Goal: Task Accomplishment & Management: Manage account settings

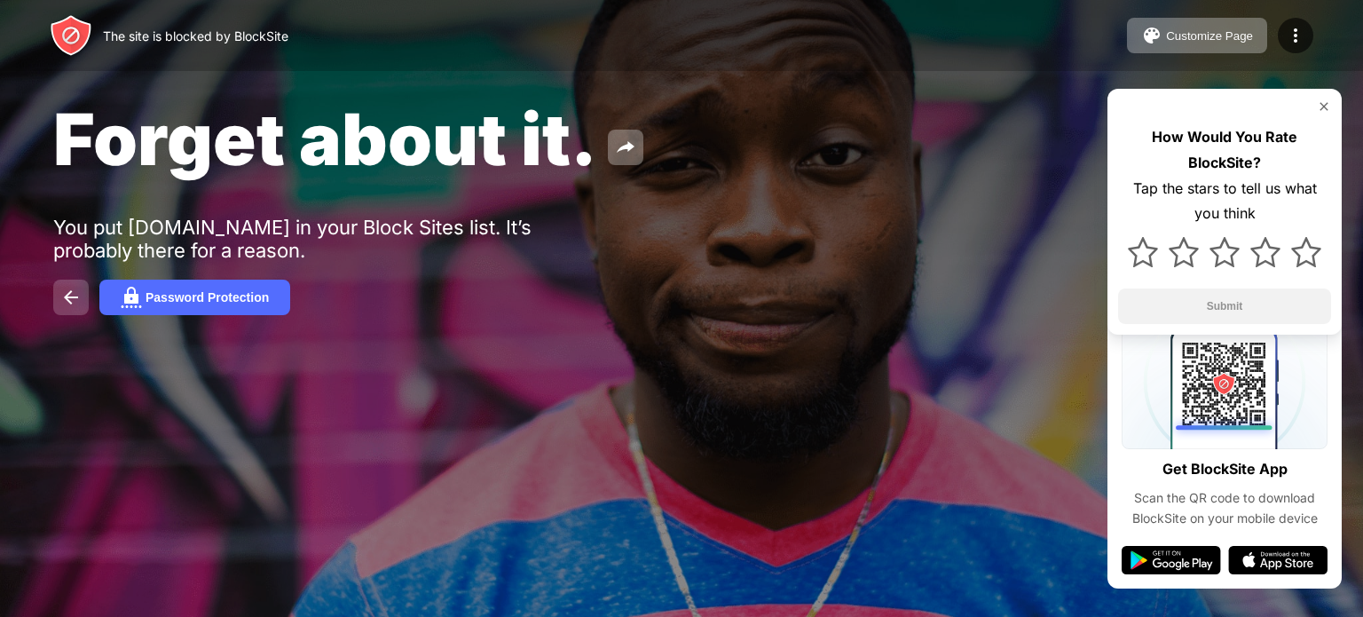
click at [67, 289] on img at bounding box center [70, 297] width 21 height 21
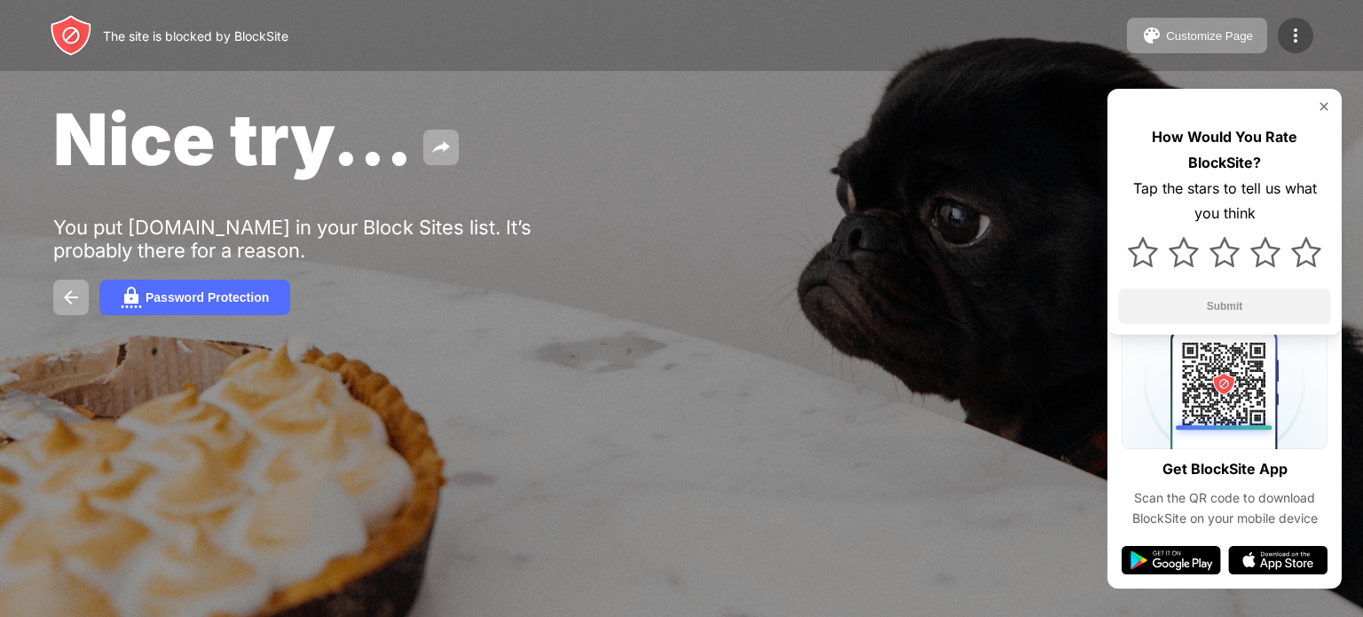
click at [1293, 46] on div at bounding box center [1294, 35] width 35 height 35
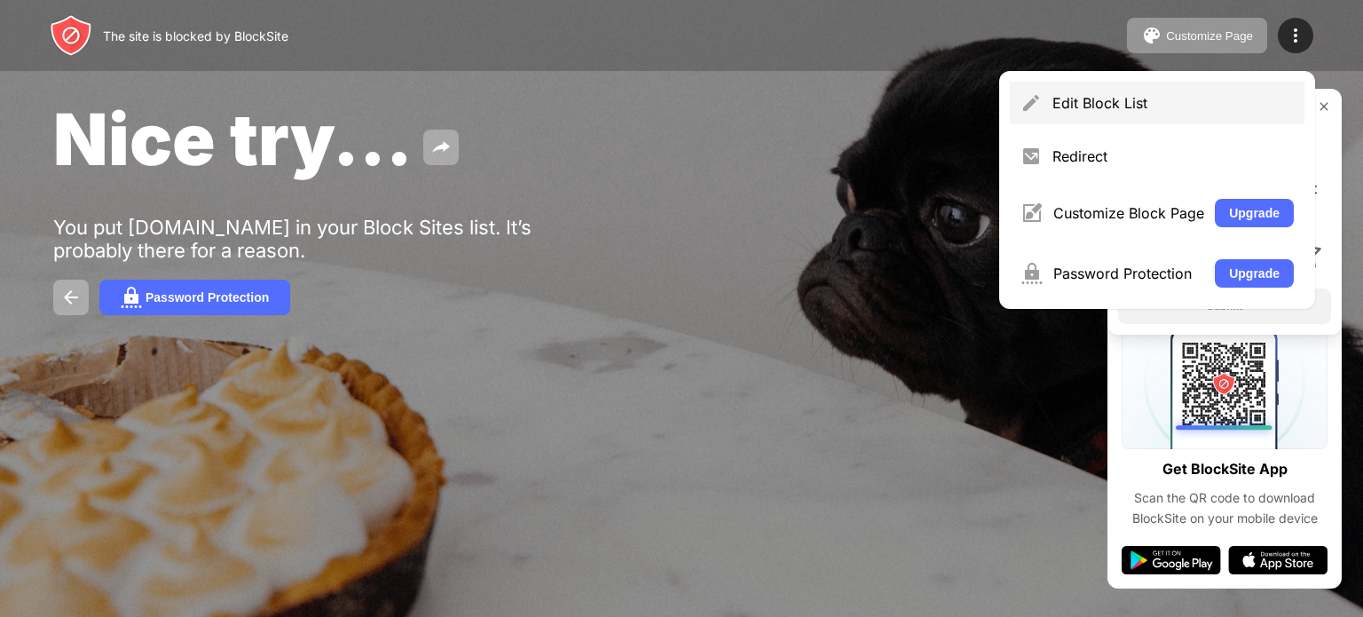
click at [1065, 114] on div "Edit Block List" at bounding box center [1157, 103] width 295 height 43
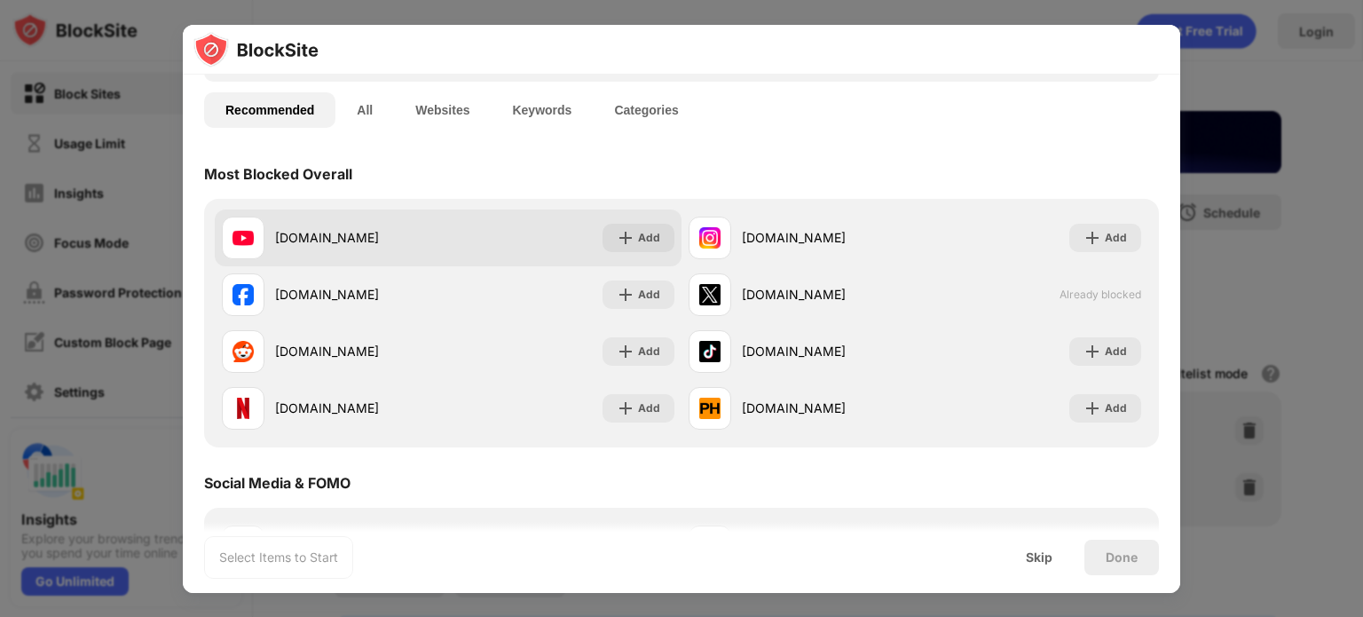
scroll to position [119, 0]
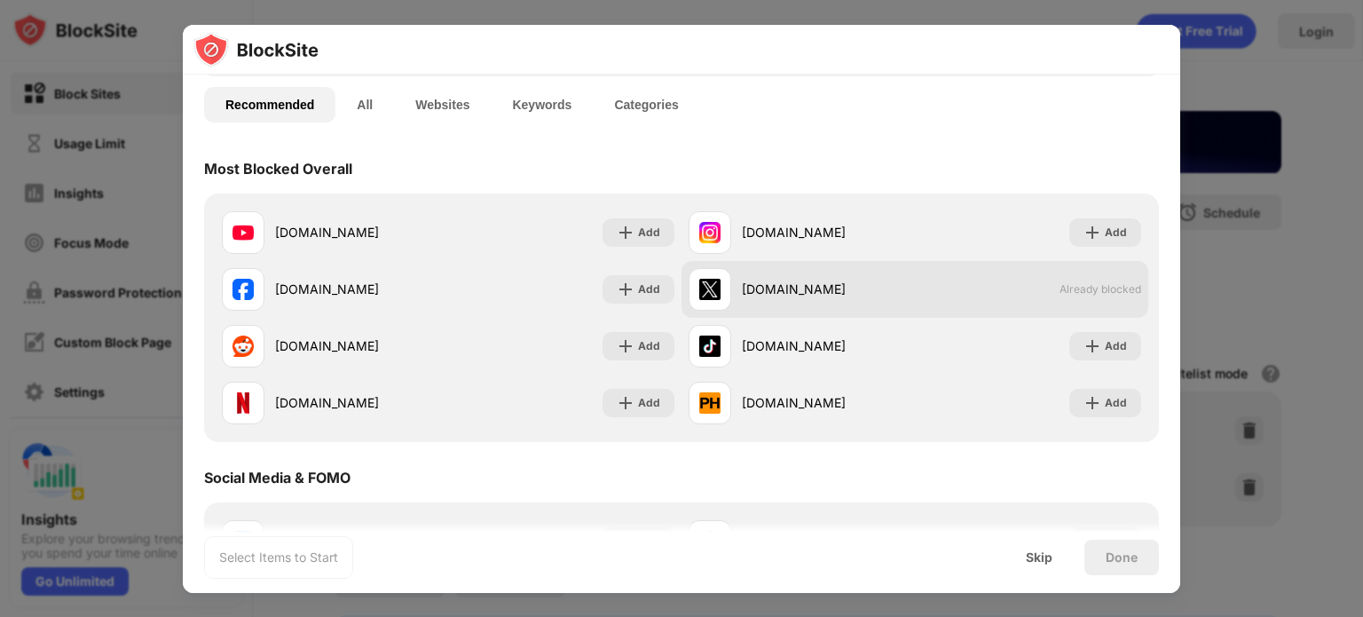
click at [1059, 287] on span "Already blocked" at bounding box center [1100, 288] width 82 height 13
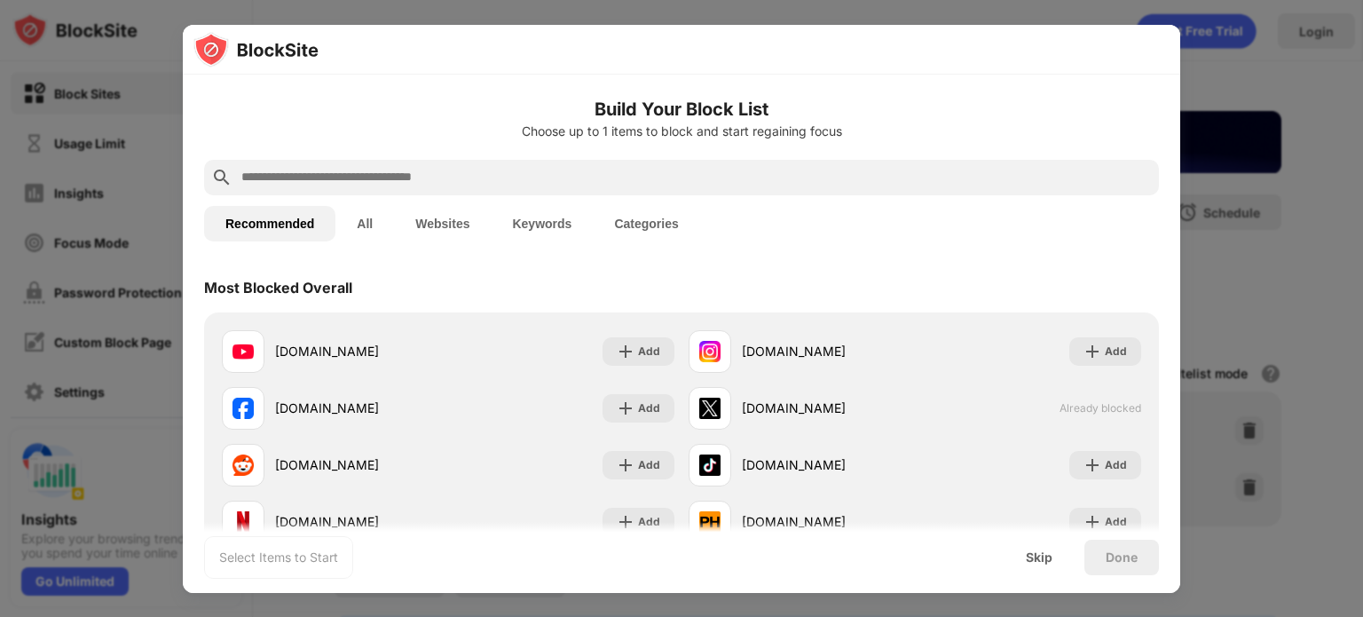
scroll to position [0, 0]
click at [399, 183] on input "text" at bounding box center [696, 177] width 912 height 21
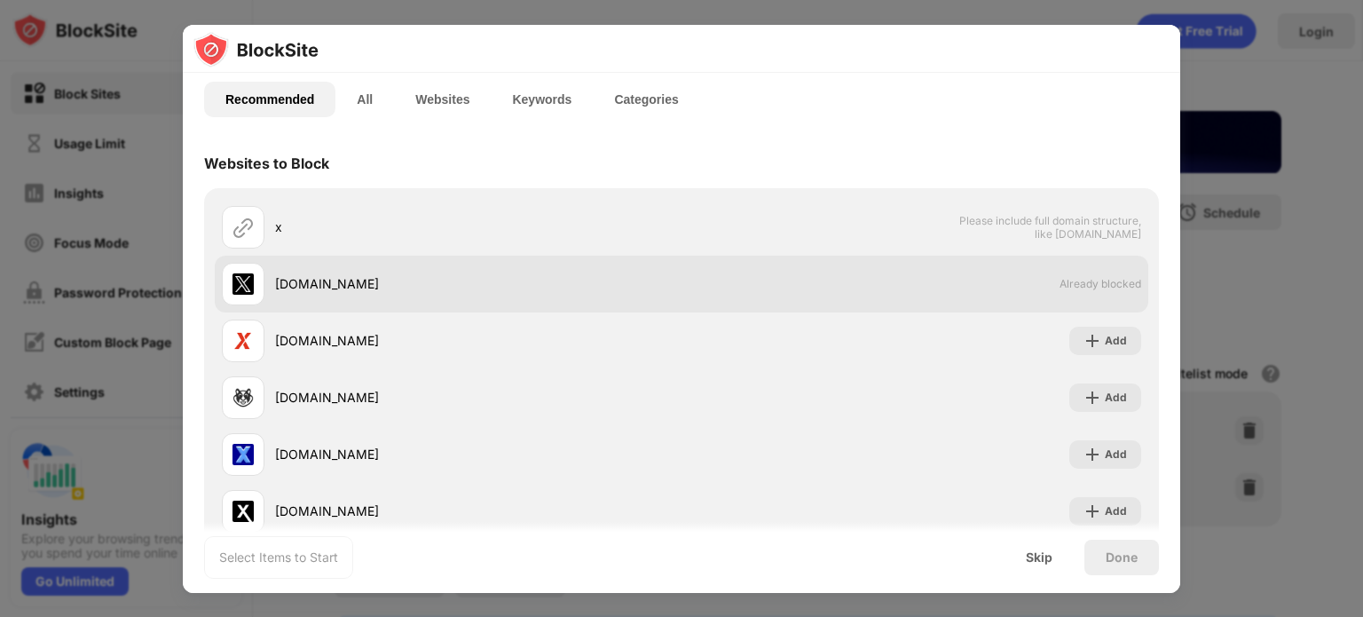
scroll to position [127, 0]
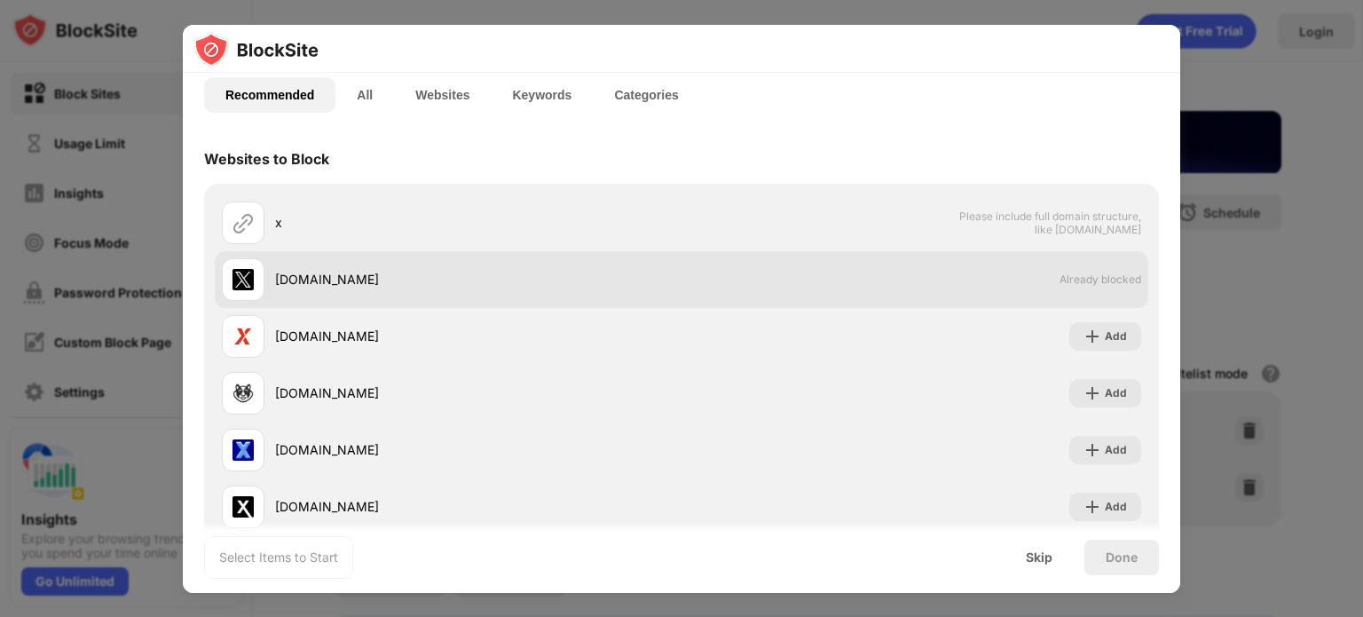
type input "*"
click at [358, 301] on div "x.com Already blocked" at bounding box center [681, 279] width 933 height 57
click at [284, 262] on div "x.com" at bounding box center [452, 279] width 460 height 43
click at [287, 276] on div "x.com" at bounding box center [478, 279] width 406 height 19
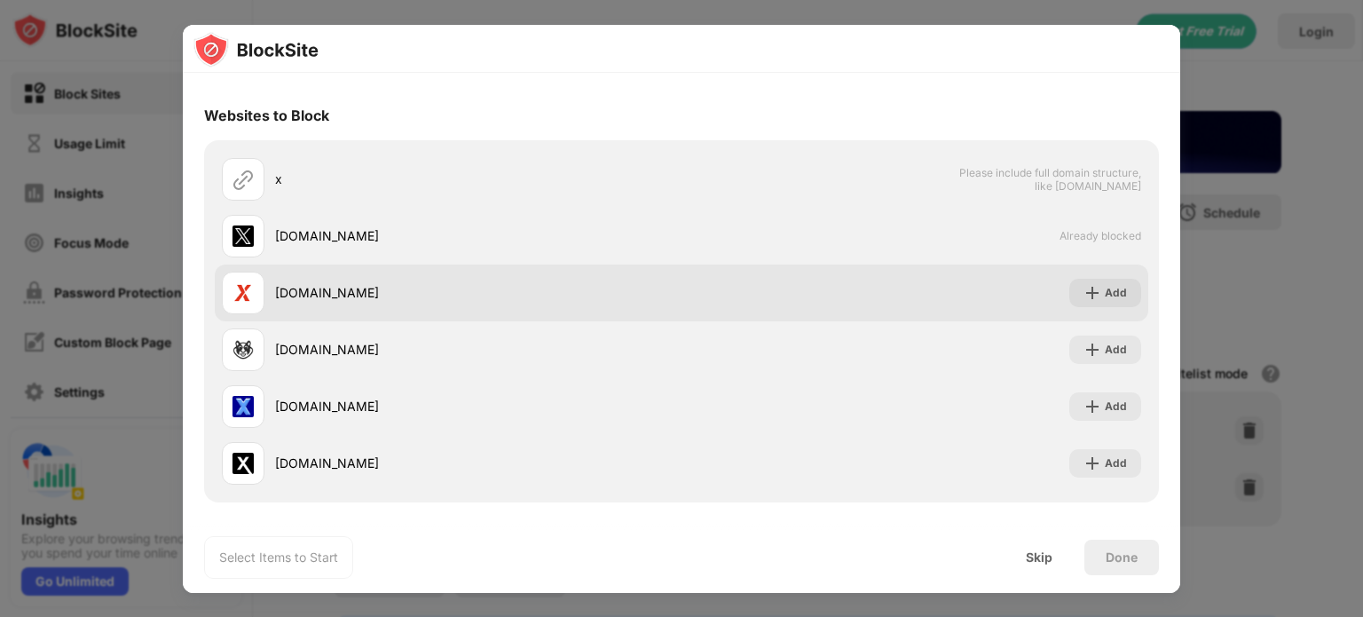
scroll to position [0, 0]
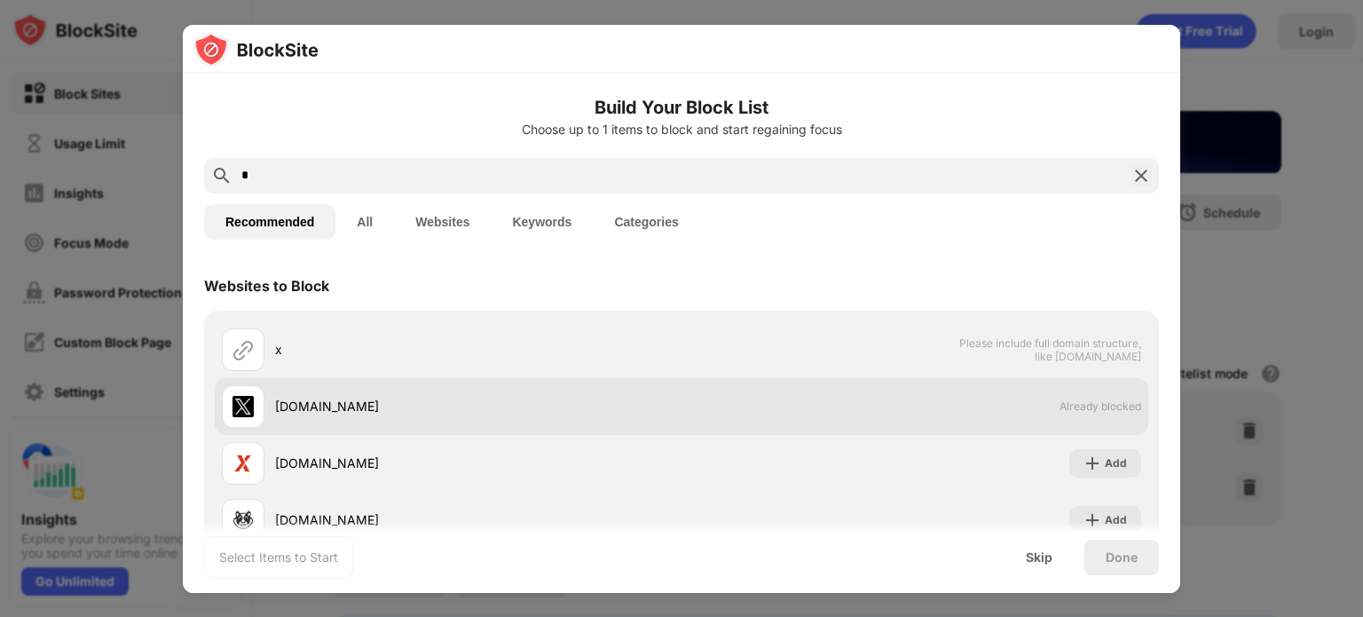
click at [317, 393] on div "x.com" at bounding box center [452, 406] width 460 height 43
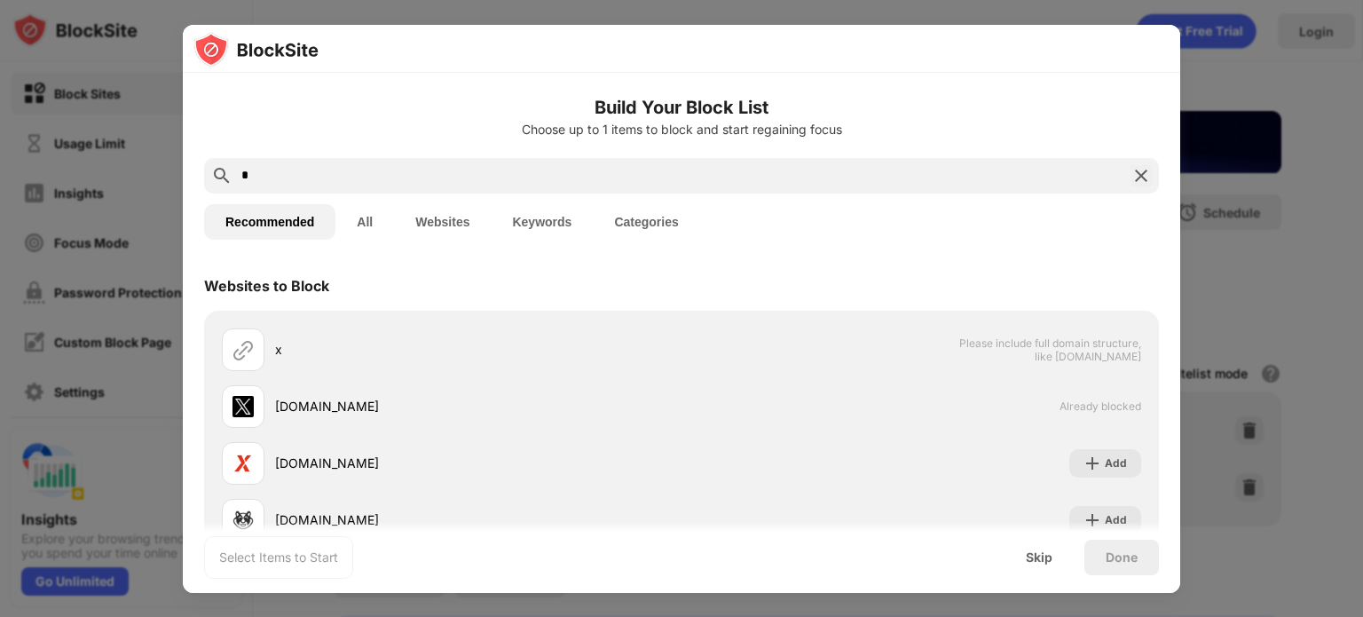
click at [656, 208] on button "Categories" at bounding box center [646, 221] width 106 height 35
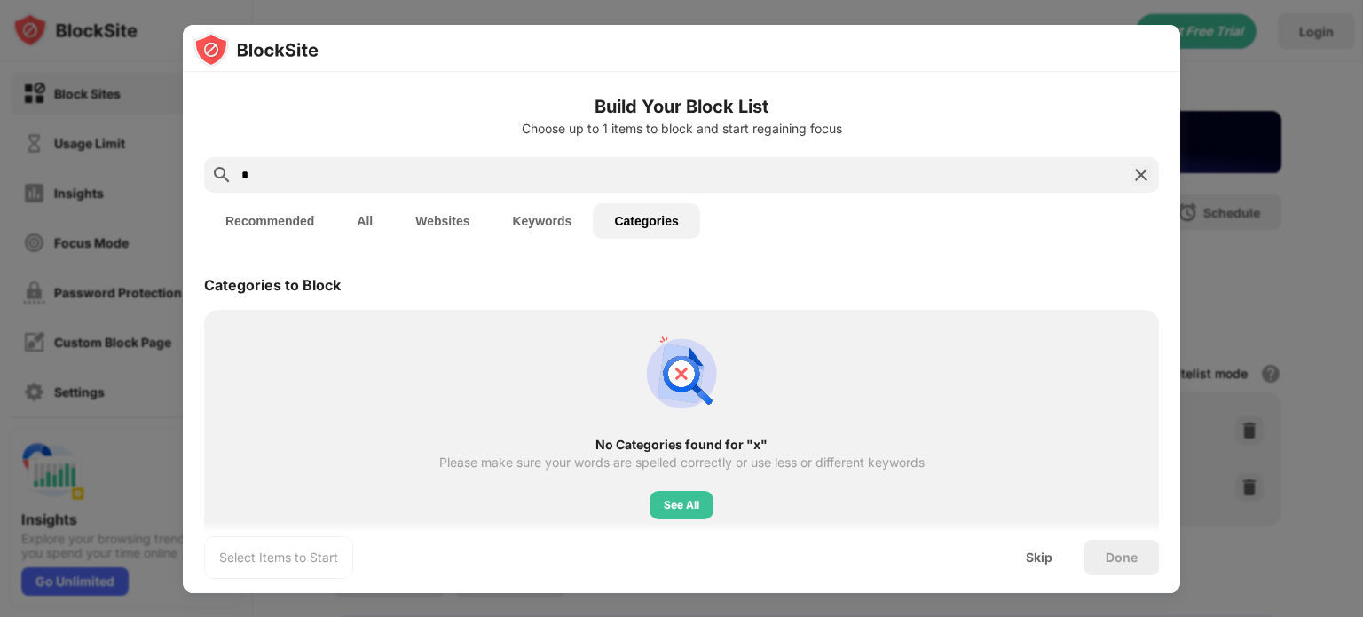
click at [1130, 171] on img at bounding box center [1140, 174] width 21 height 21
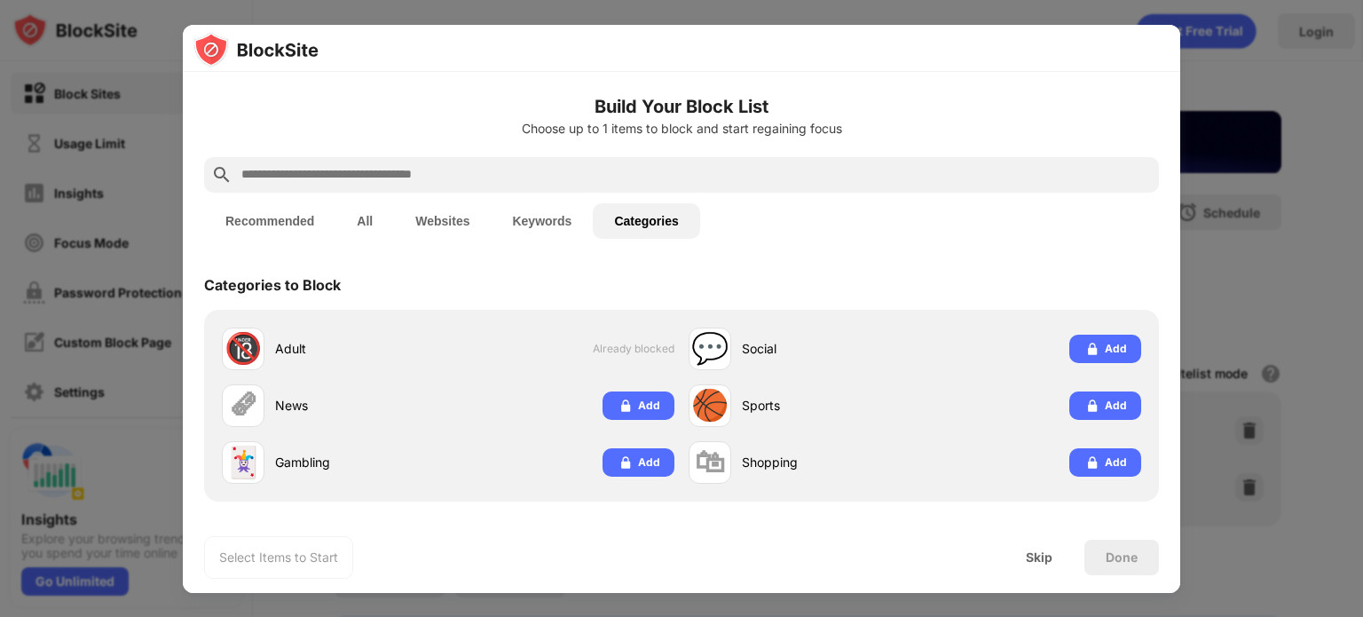
click at [302, 208] on button "Recommended" at bounding box center [269, 220] width 131 height 35
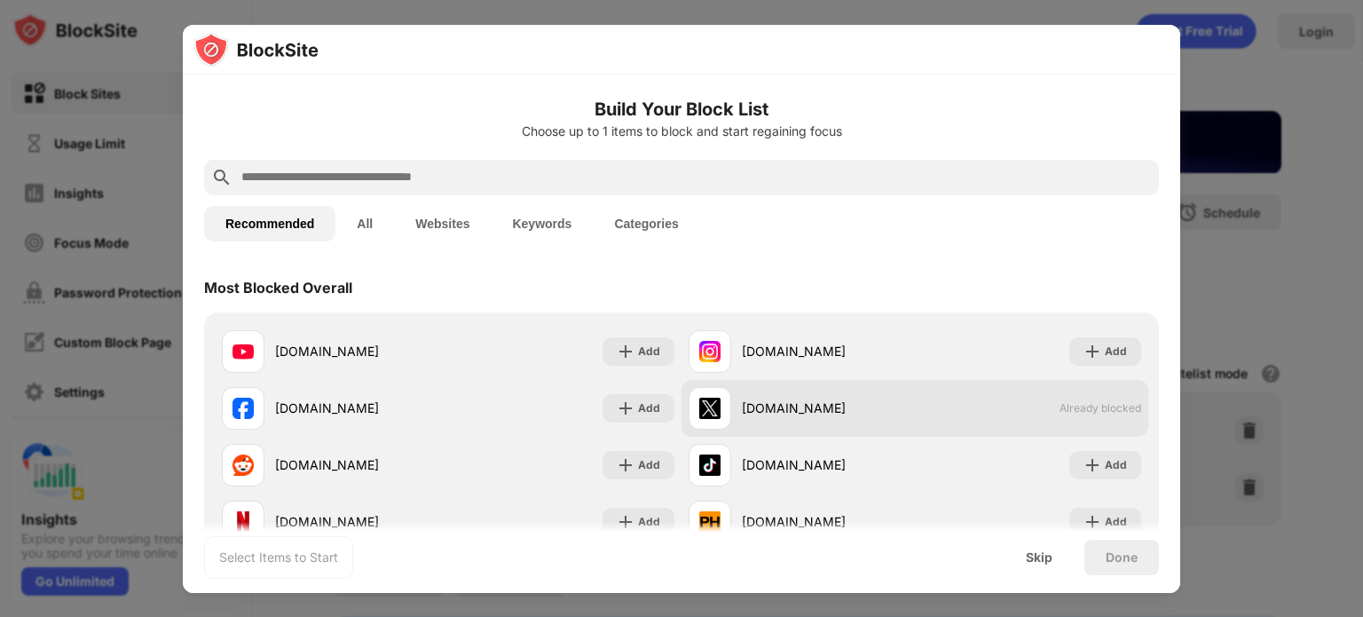
click at [733, 411] on div "x.com" at bounding box center [801, 408] width 226 height 43
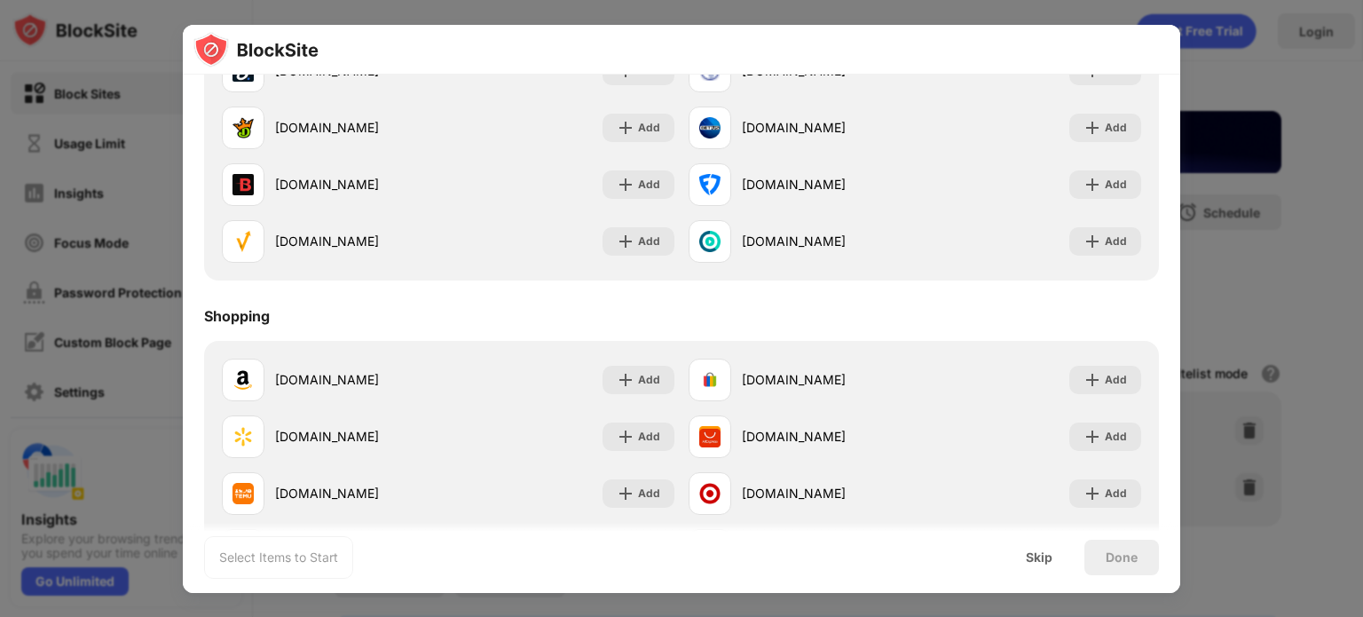
scroll to position [1909, 0]
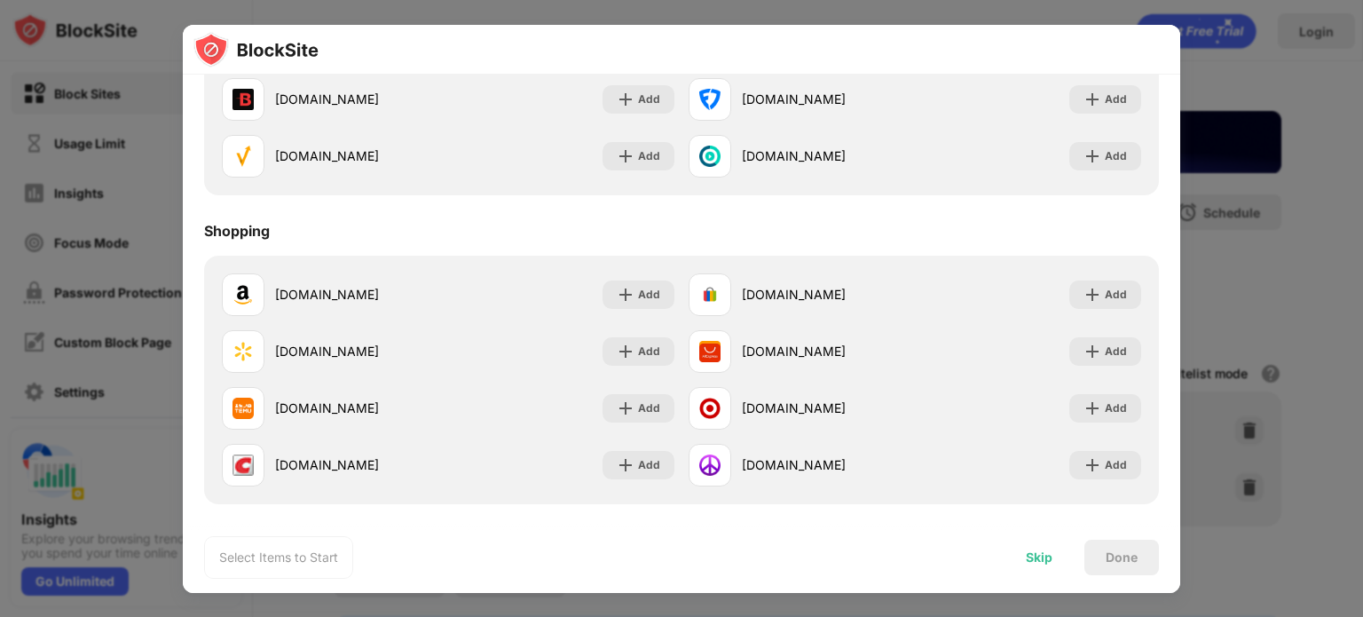
click at [1057, 542] on div "Skip" at bounding box center [1038, 556] width 69 height 35
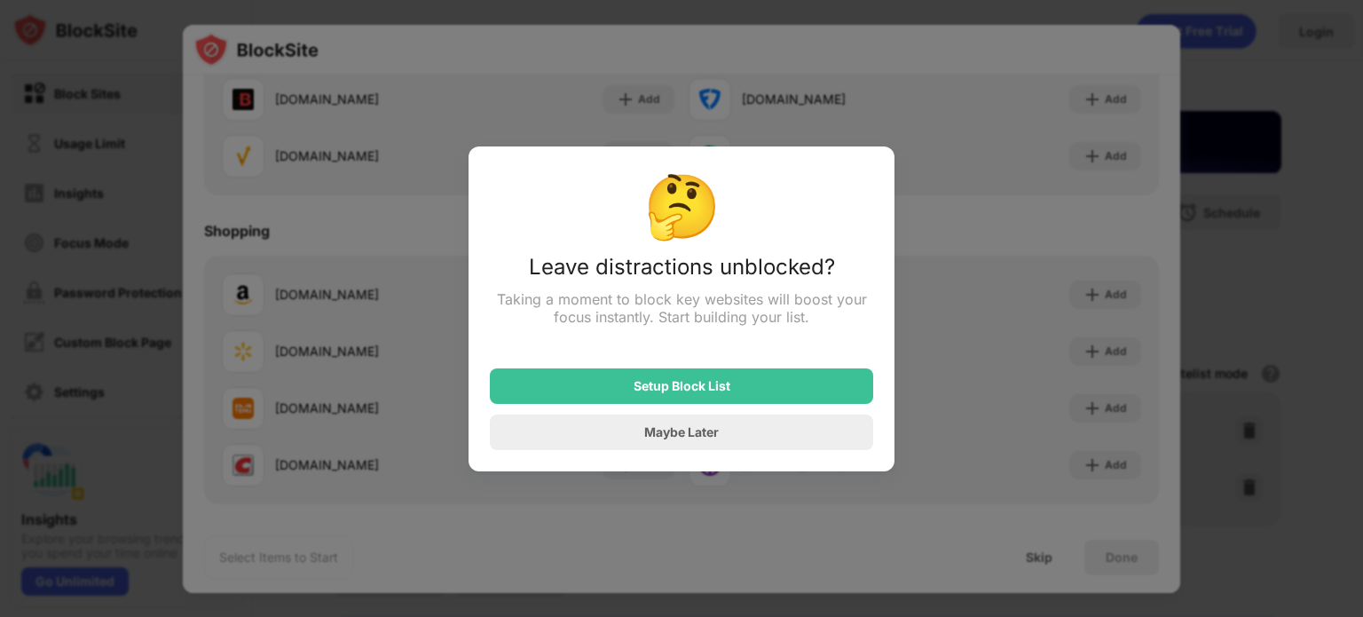
click at [571, 421] on div "Maybe Later" at bounding box center [681, 431] width 383 height 35
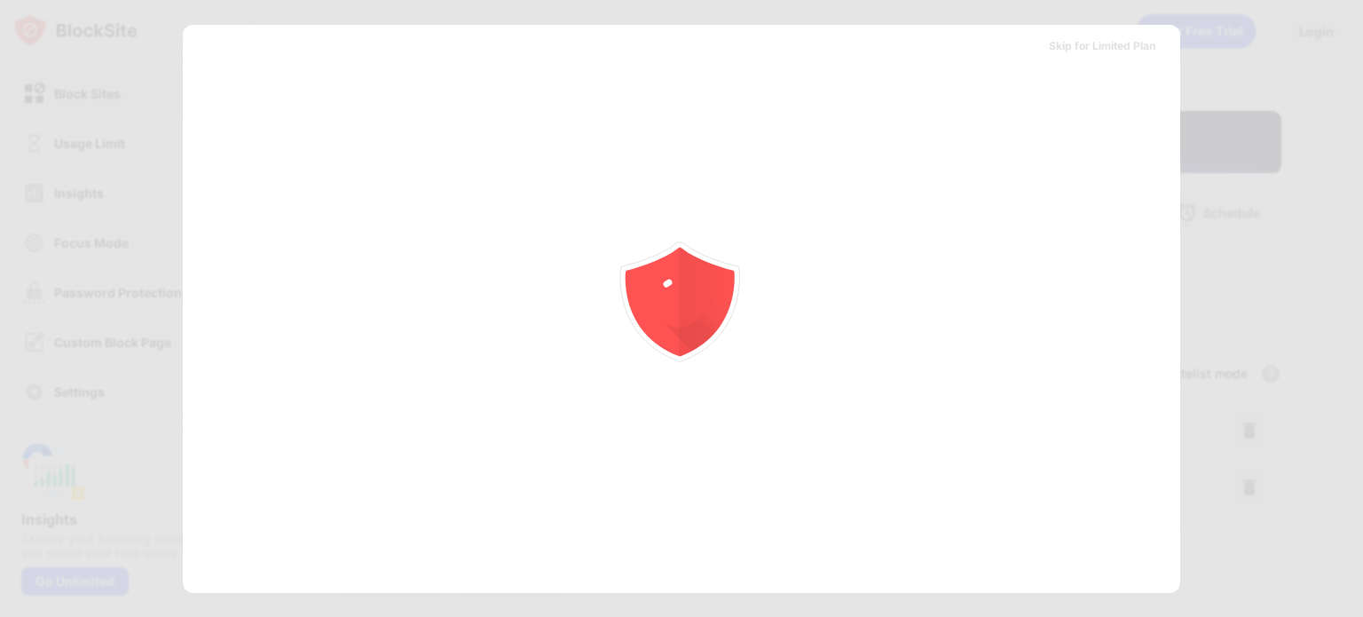
scroll to position [0, 0]
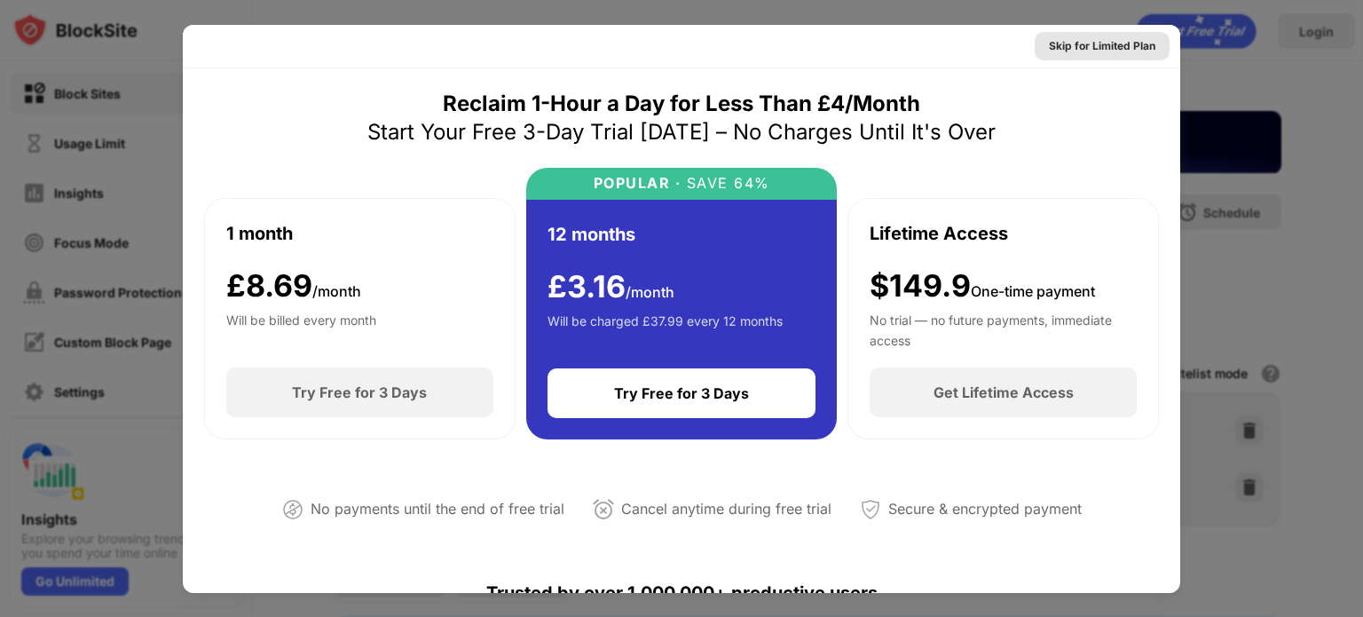
click at [1083, 41] on div "Skip for Limited Plan" at bounding box center [1102, 46] width 106 height 18
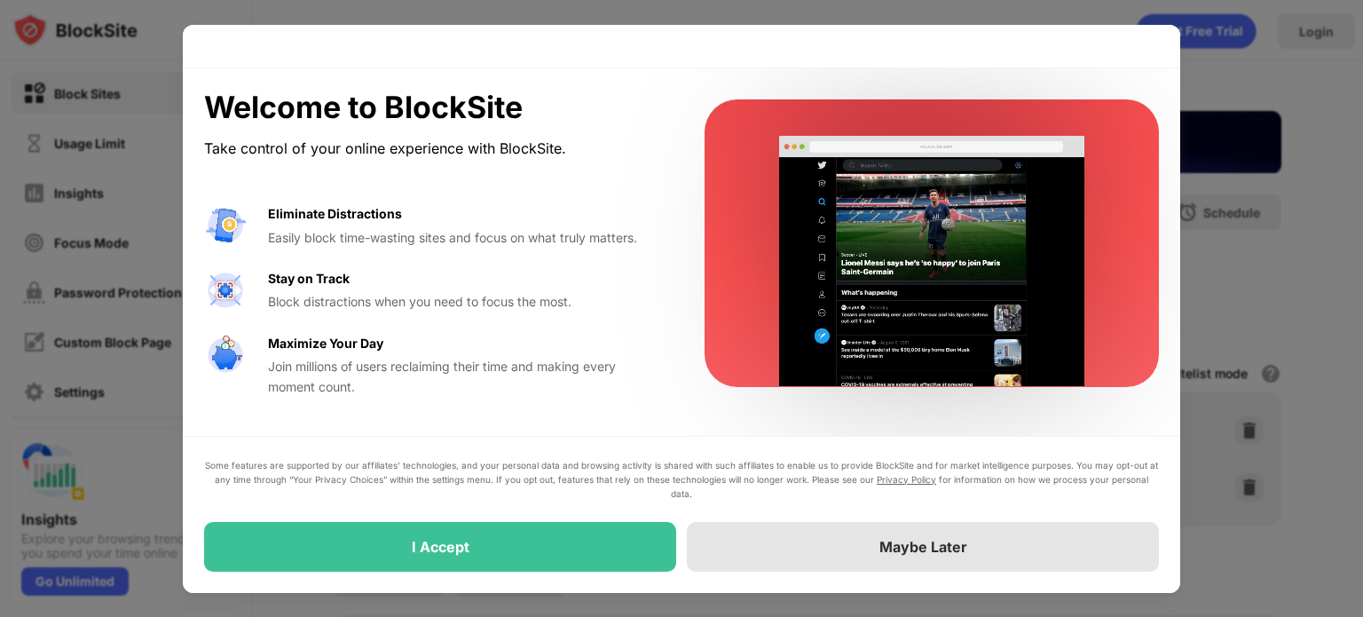
click at [785, 538] on div "Maybe Later" at bounding box center [923, 547] width 472 height 50
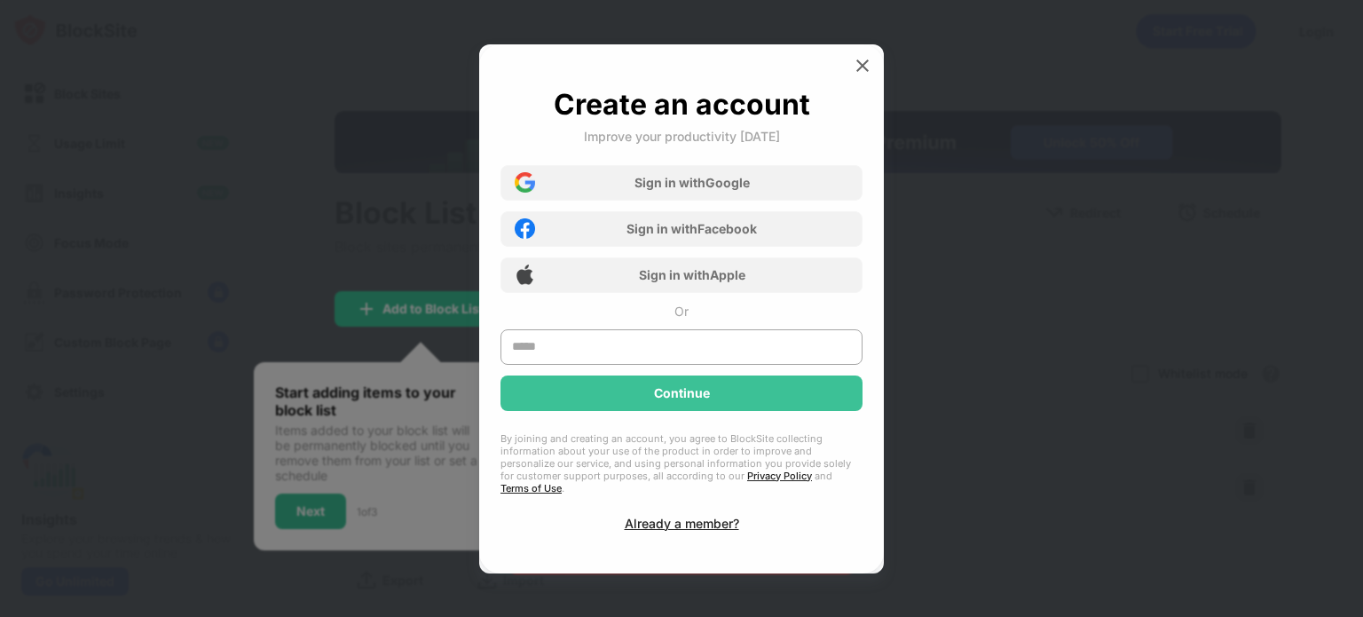
click at [859, 80] on div at bounding box center [862, 65] width 28 height 28
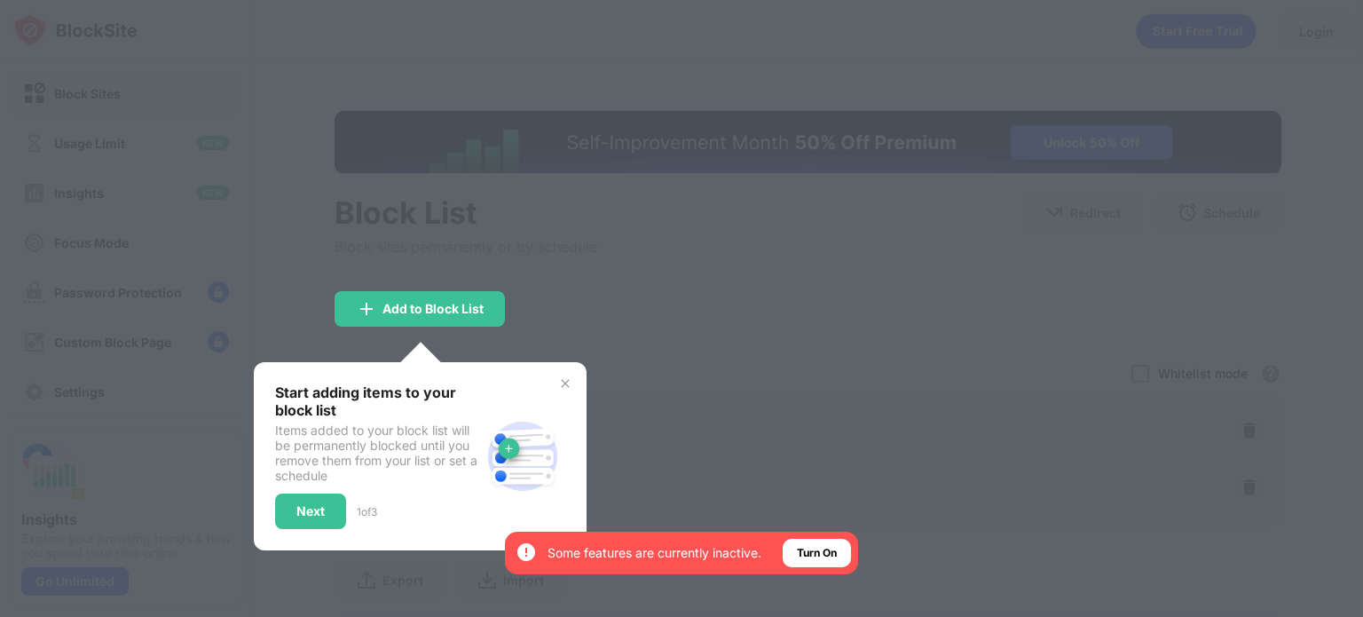
click at [743, 496] on div at bounding box center [681, 308] width 1363 height 617
click at [575, 392] on div "Start adding items to your block list Items added to your block list will be pe…" at bounding box center [420, 456] width 333 height 188
click at [567, 390] on div "Start adding items to your block list Items added to your block list will be pe…" at bounding box center [420, 456] width 333 height 188
click at [554, 387] on div "Start adding items to your block list Items added to your block list will be pe…" at bounding box center [420, 455] width 290 height 145
click at [559, 387] on img at bounding box center [565, 383] width 14 height 14
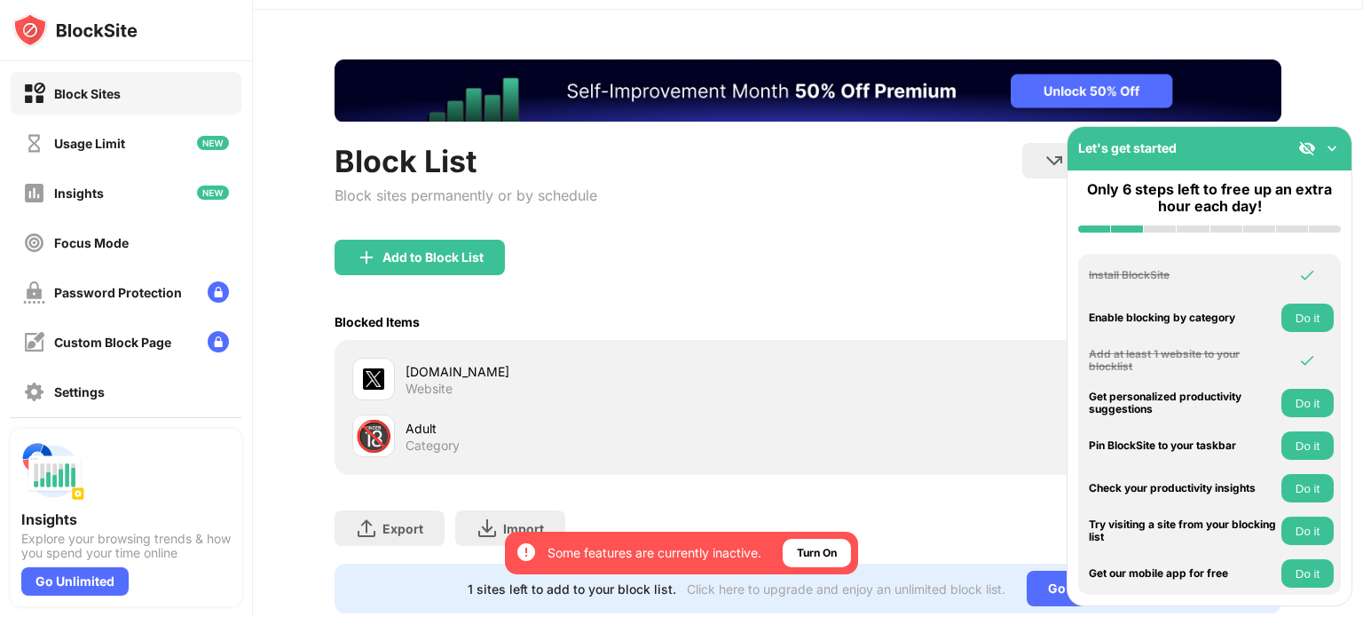
scroll to position [52, 0]
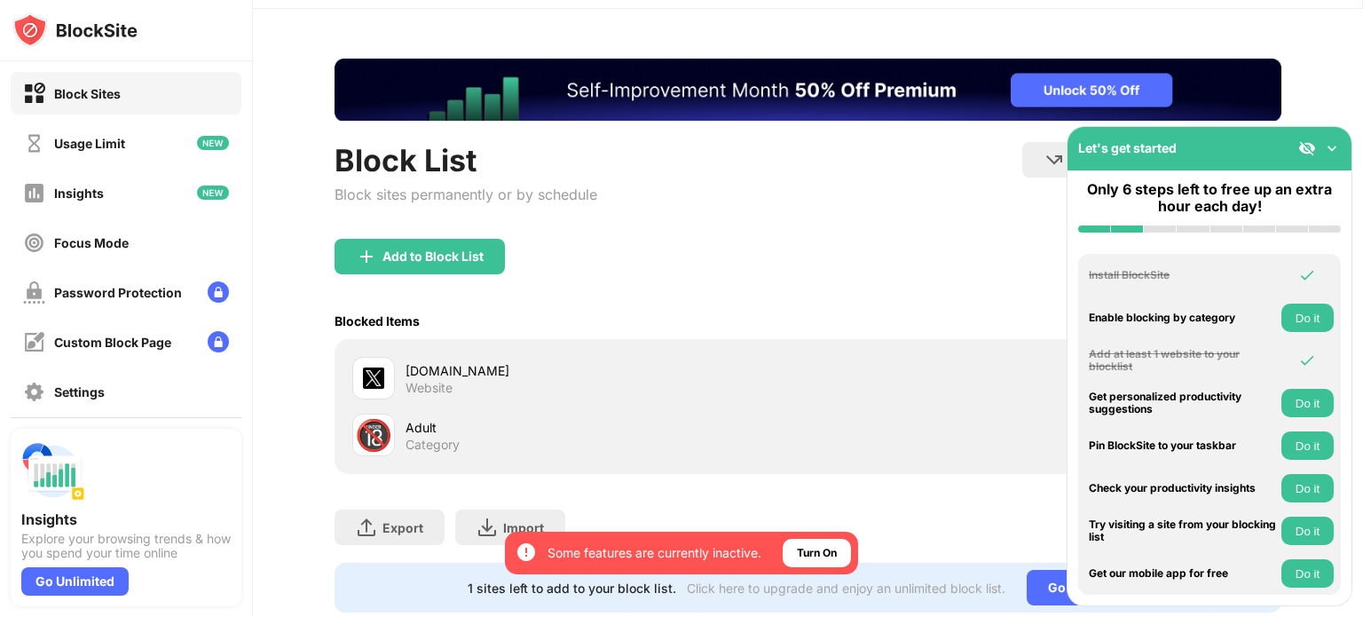
click at [1326, 153] on img at bounding box center [1332, 148] width 18 height 18
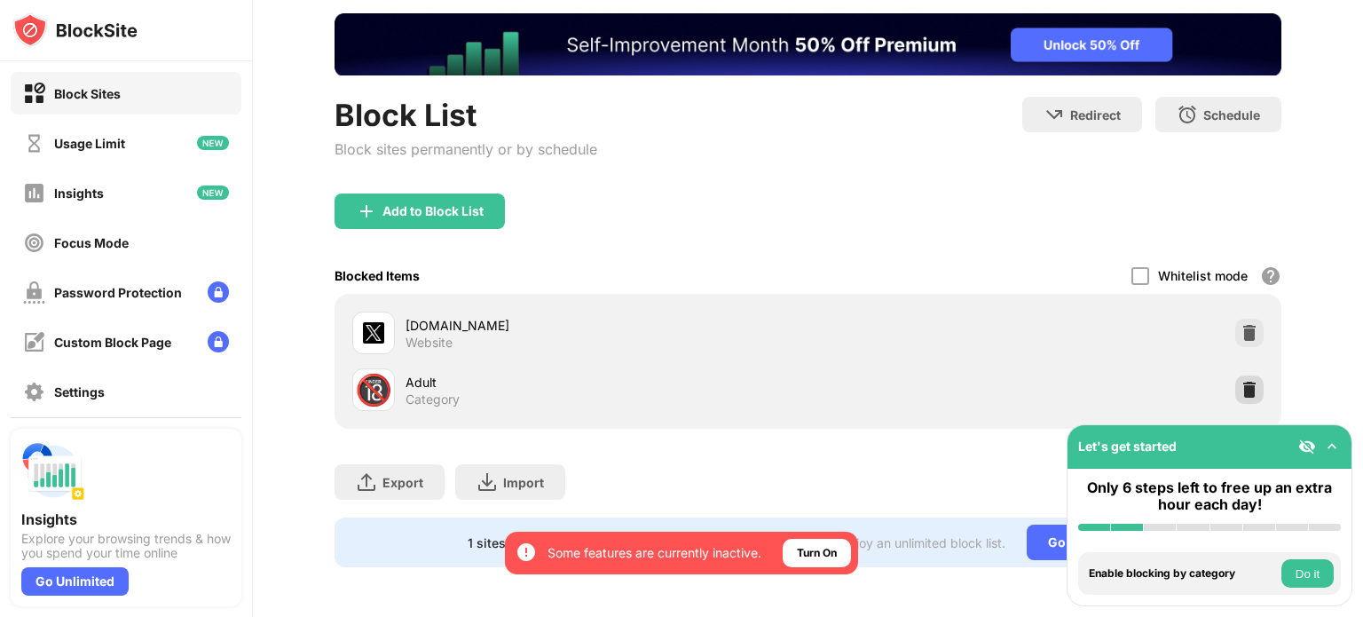
click at [1240, 381] on img at bounding box center [1249, 390] width 18 height 18
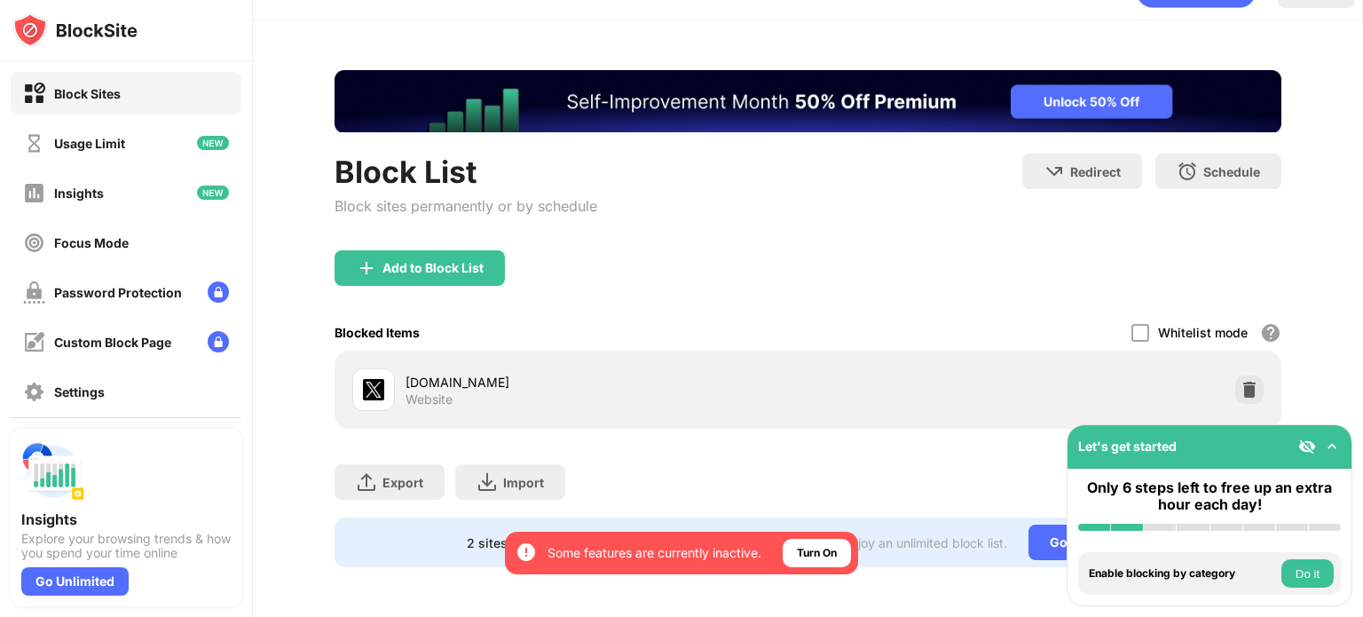
scroll to position [53, 0]
click at [1240, 381] on img at bounding box center [1249, 390] width 18 height 18
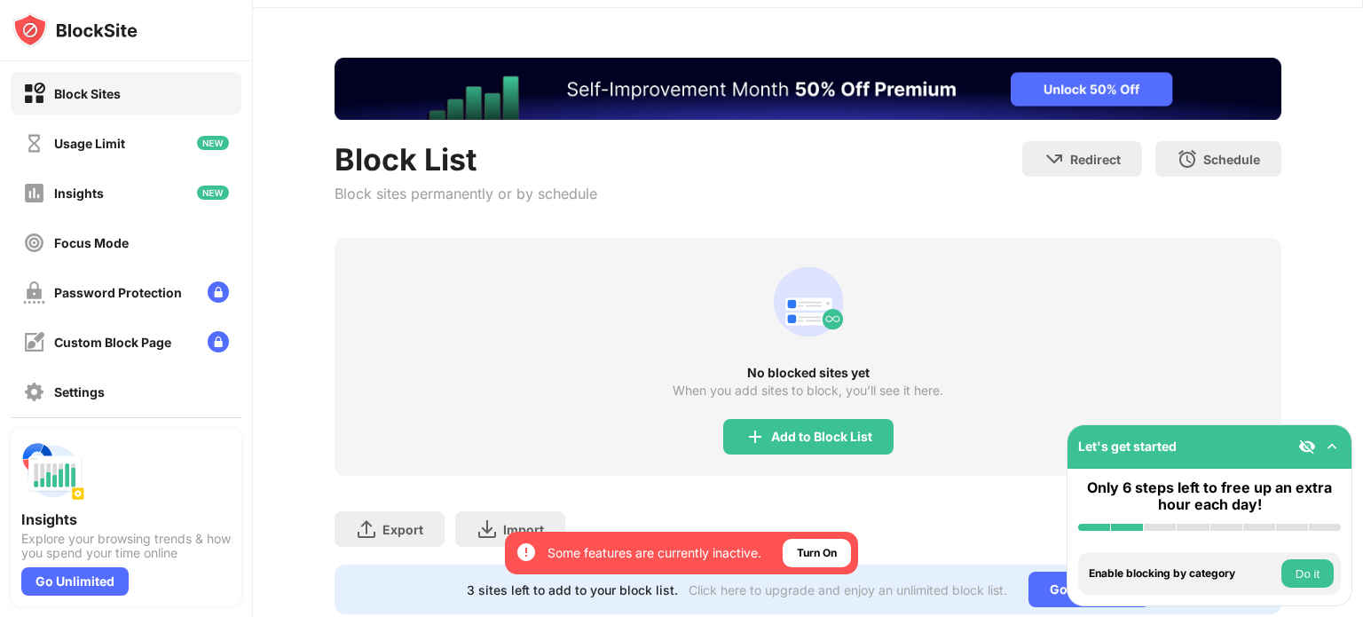
scroll to position [110, 0]
